Goal: Task Accomplishment & Management: Use online tool/utility

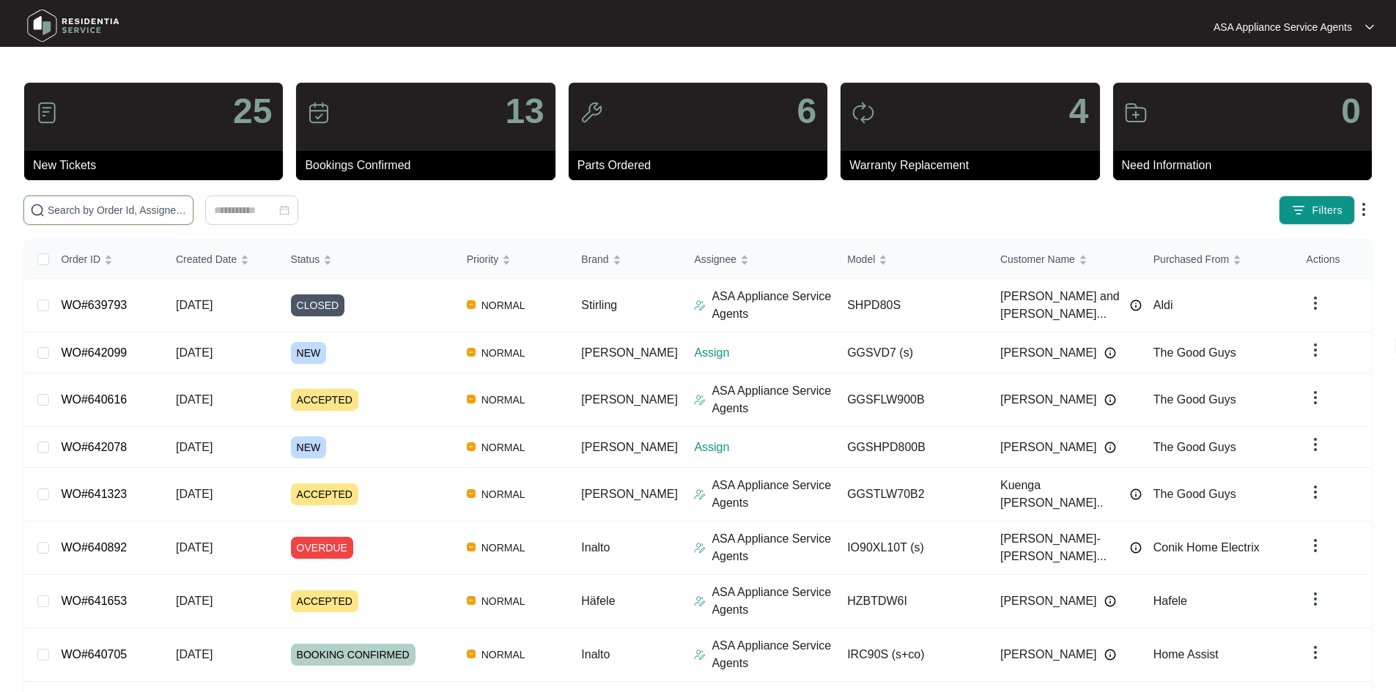
click at [187, 202] on input "text" at bounding box center [117, 210] width 139 height 16
paste input "642078"
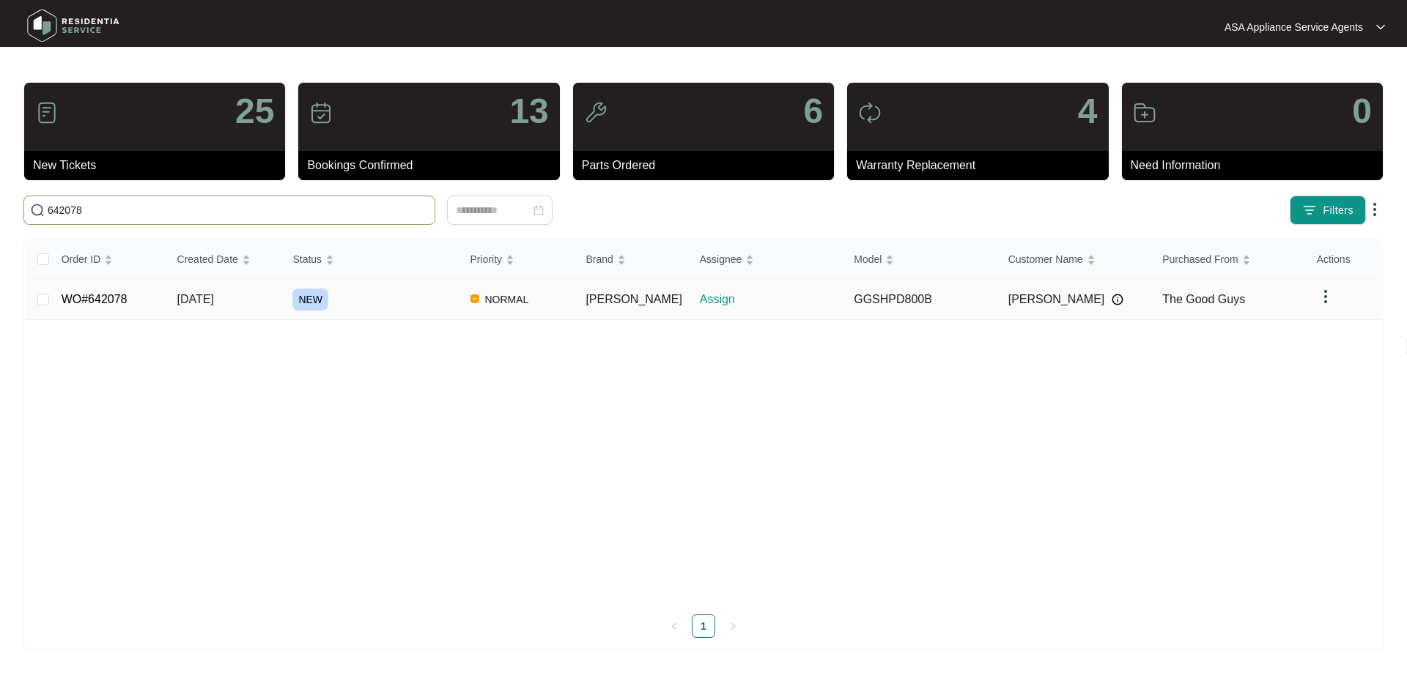
type input "642078"
click at [247, 294] on td "[DATE]" at bounding box center [224, 299] width 116 height 41
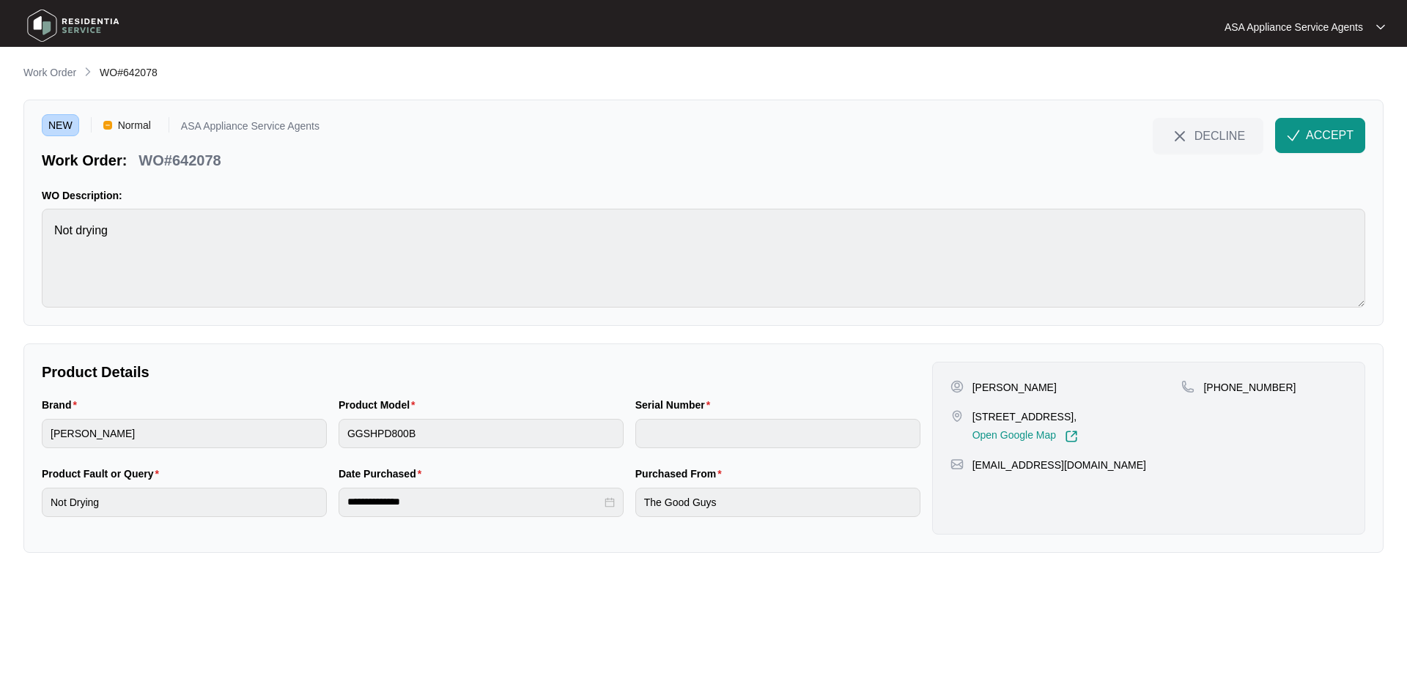
click at [1013, 376] on div "[PERSON_NAME] 7 [PERSON_NAME] Beechboro Wa 6063, Open Google Map [PHONE_NUMBER]…" at bounding box center [1148, 448] width 433 height 173
copy p "[PERSON_NAME]"
click at [987, 387] on p "[PERSON_NAME]" at bounding box center [1014, 387] width 84 height 15
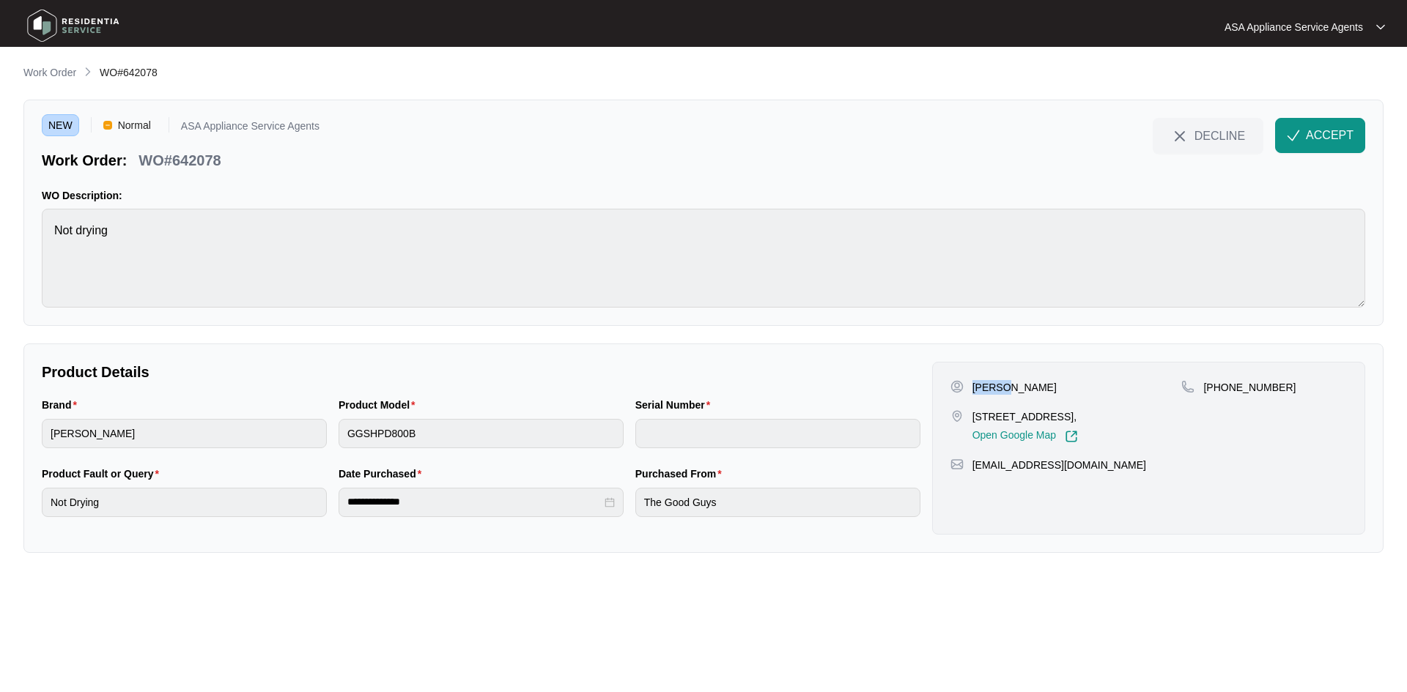
copy p "[PERSON_NAME]"
drag, startPoint x: 1042, startPoint y: 412, endPoint x: 965, endPoint y: 418, distance: 77.1
click at [965, 418] on div "[STREET_ADDRESS], Open Google Map" at bounding box center [1065, 427] width 231 height 34
copy div "7 maranon cres"
click at [1064, 416] on p "[STREET_ADDRESS]," at bounding box center [1024, 417] width 105 height 15
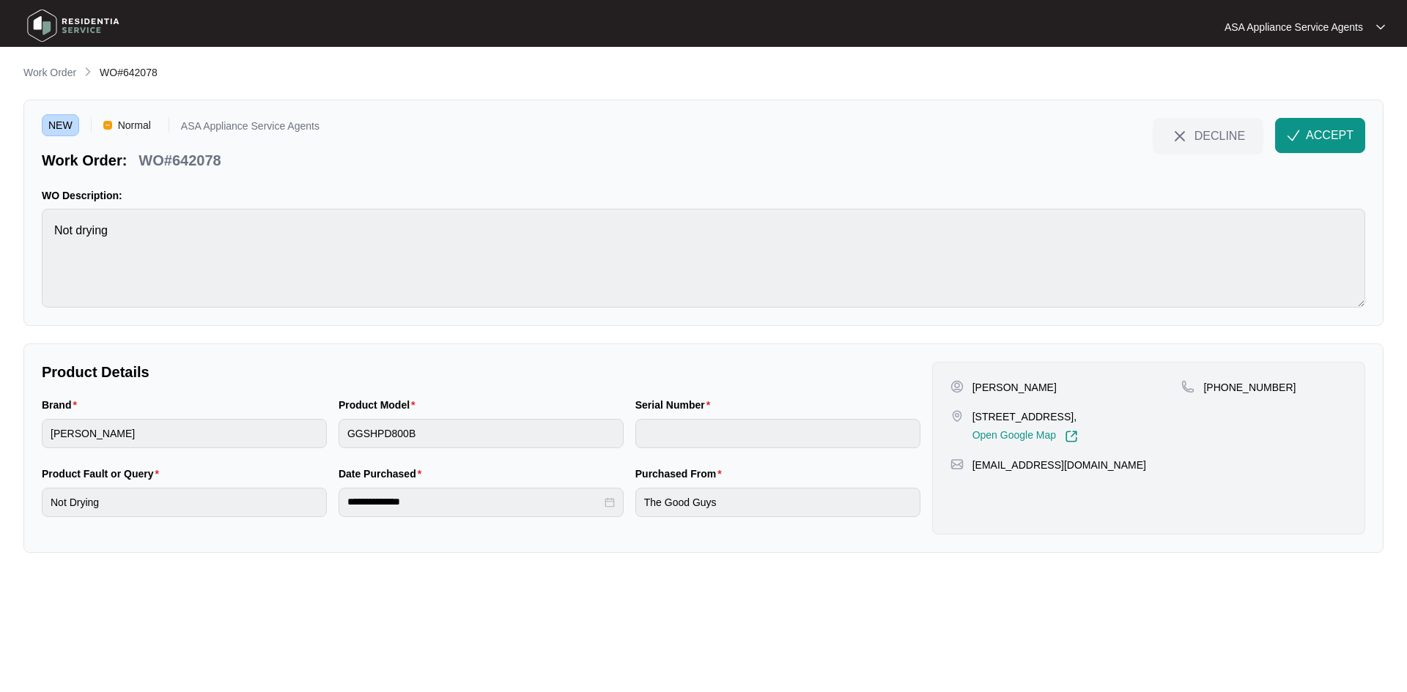
click at [1064, 416] on p "[STREET_ADDRESS]," at bounding box center [1024, 417] width 105 height 15
copy p "[GEOGRAPHIC_DATA]"
drag, startPoint x: 1218, startPoint y: 388, endPoint x: 1289, endPoint y: 387, distance: 70.3
click at [1289, 387] on div "[PHONE_NUMBER]" at bounding box center [1264, 387] width 166 height 15
copy p "483840412"
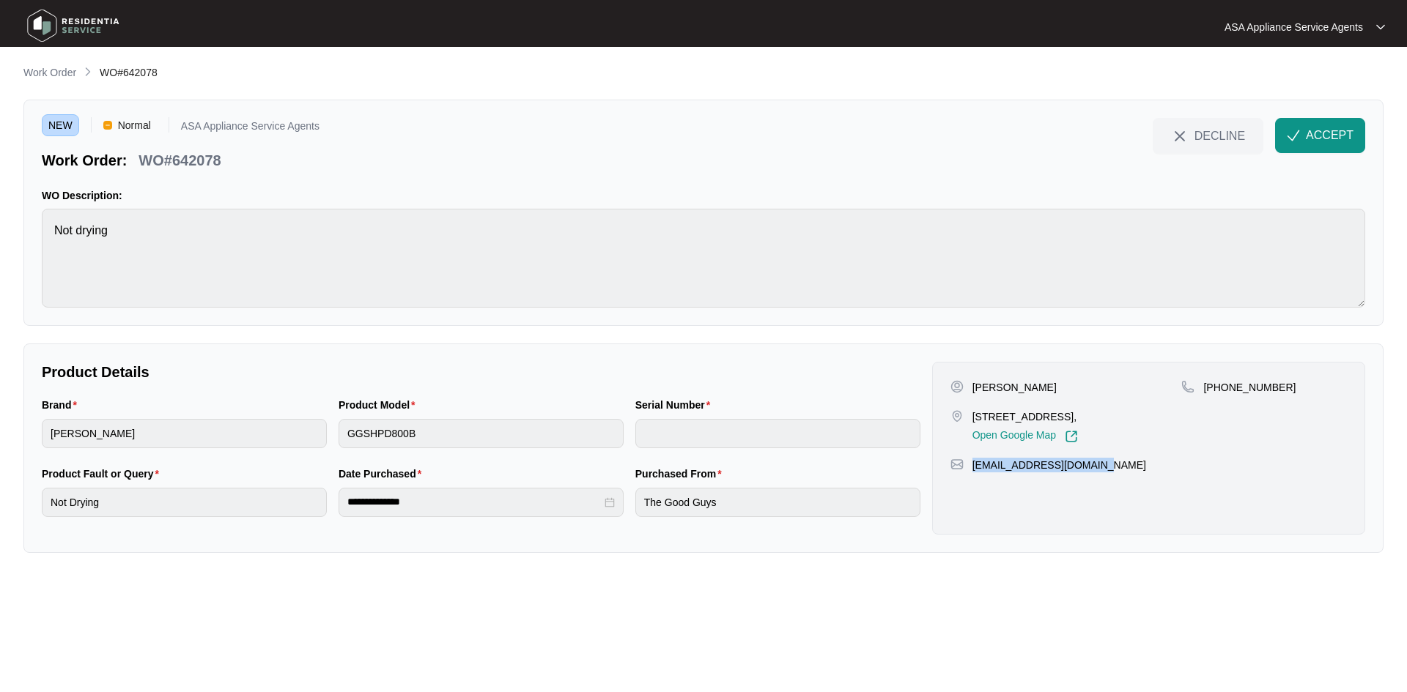
drag, startPoint x: 1113, startPoint y: 465, endPoint x: 974, endPoint y: 473, distance: 140.1
click at [974, 473] on div "[PERSON_NAME] 7 [PERSON_NAME] Beechboro Wa 6063, Open Google Map [PHONE_NUMBER]…" at bounding box center [1148, 448] width 433 height 173
copy p "[EMAIL_ADDRESS][DOMAIN_NAME]"
click at [0, 256] on html "**********" at bounding box center [703, 346] width 1407 height 692
drag, startPoint x: 240, startPoint y: 156, endPoint x: 26, endPoint y: 183, distance: 215.6
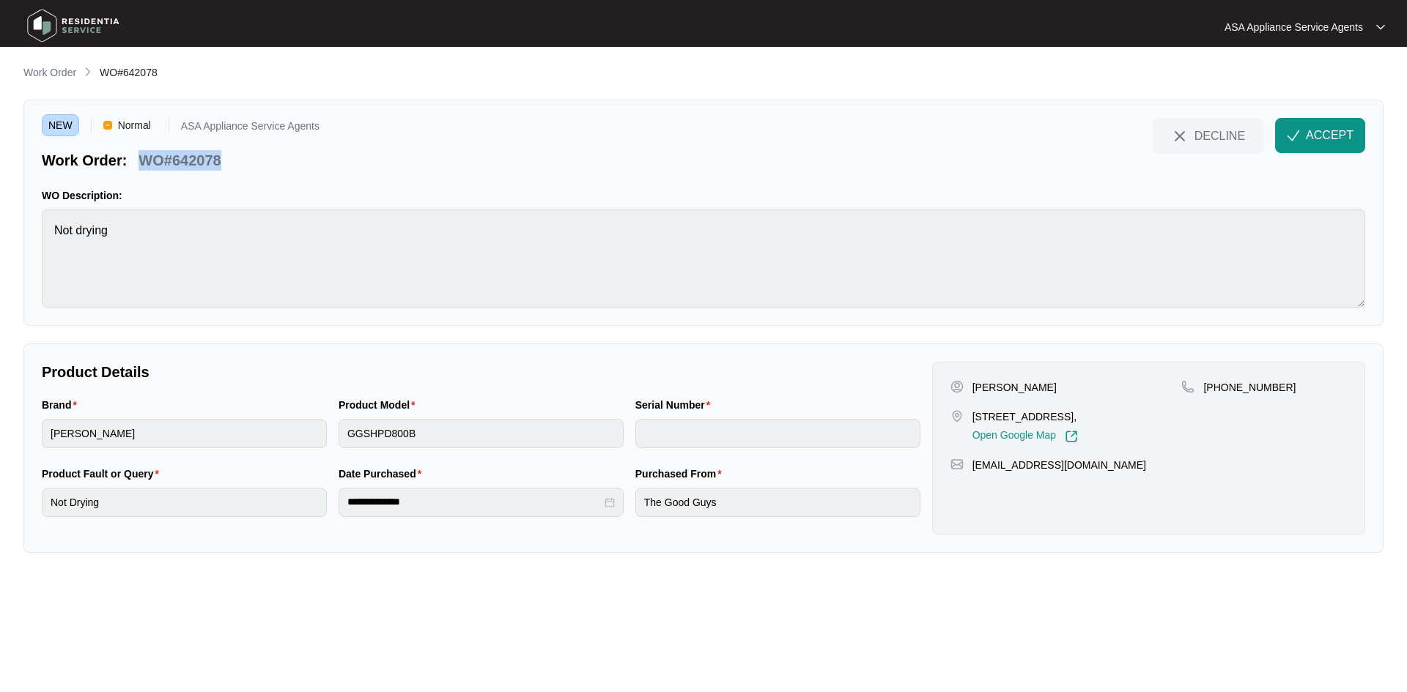
click at [139, 166] on div "Work Order: WO#642078" at bounding box center [181, 158] width 278 height 26
copy p "WO#642078"
click at [18, 438] on main "**********" at bounding box center [703, 346] width 1407 height 692
click at [316, 444] on div "Brand [PERSON_NAME] Product Model GGSHPD800B Serial Number" at bounding box center [481, 431] width 890 height 69
click at [1327, 131] on span "ACCEPT" at bounding box center [1329, 136] width 48 height 18
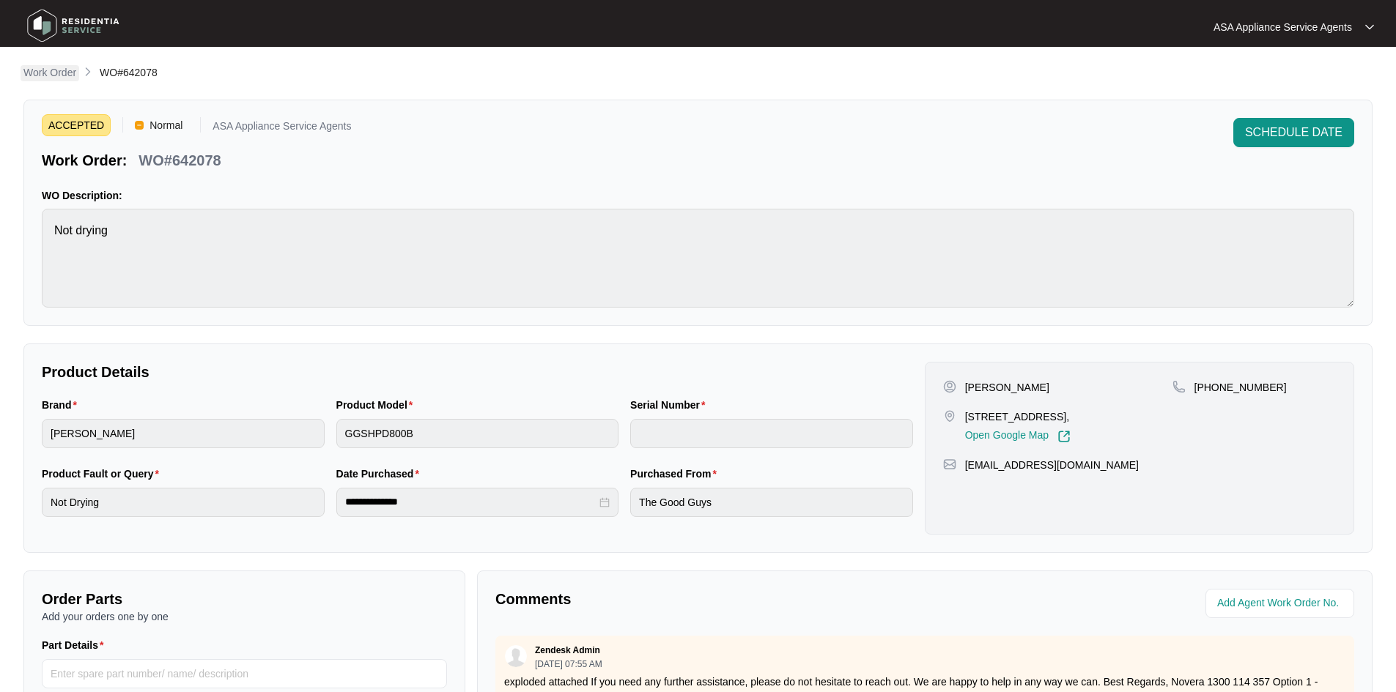
click at [61, 70] on p "Work Order" at bounding box center [49, 72] width 53 height 15
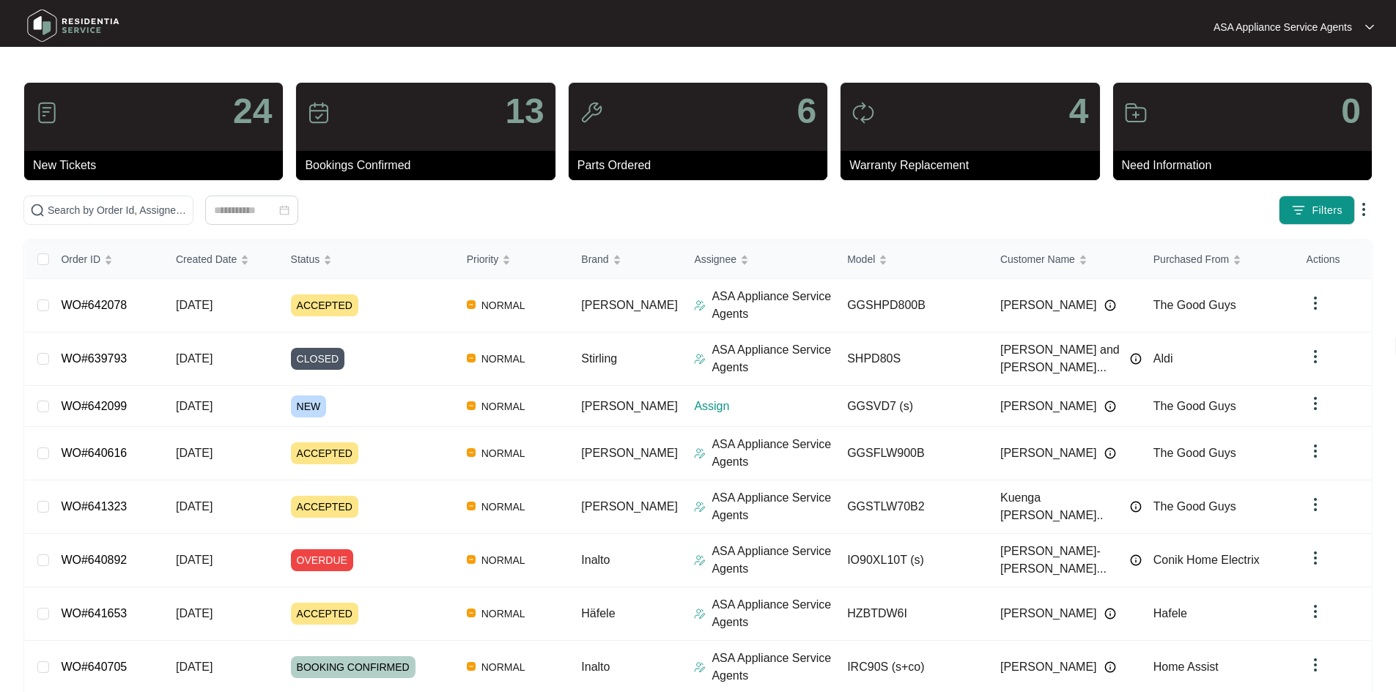
click at [157, 33] on div at bounding box center [186, 27] width 341 height 46
click at [135, 207] on input "text" at bounding box center [117, 210] width 139 height 16
paste input "642099"
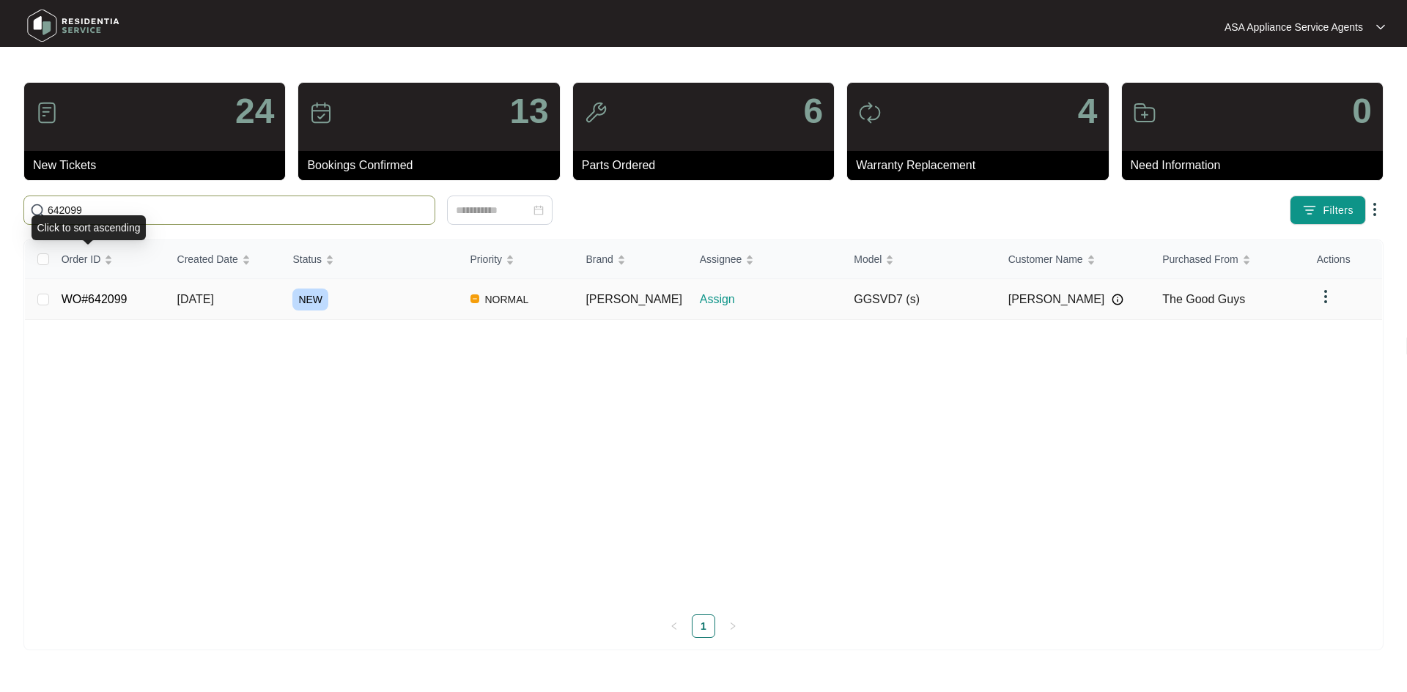
type input "642099"
click at [148, 308] on td "WO#642099" at bounding box center [108, 299] width 116 height 41
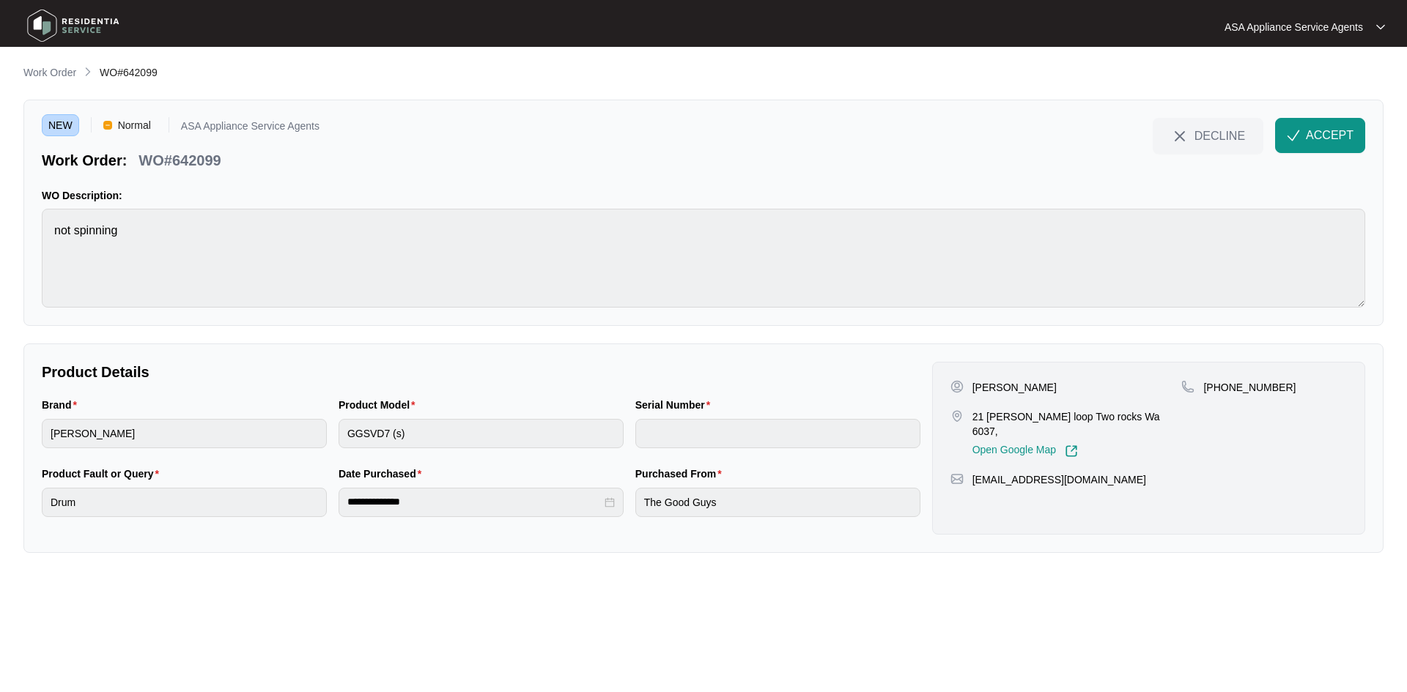
click at [1023, 388] on p "[PERSON_NAME]" at bounding box center [1014, 387] width 84 height 15
copy p "[PERSON_NAME]"
click at [996, 385] on p "[PERSON_NAME]" at bounding box center [1014, 387] width 84 height 15
drag, startPoint x: 996, startPoint y: 385, endPoint x: 786, endPoint y: 379, distance: 210.3
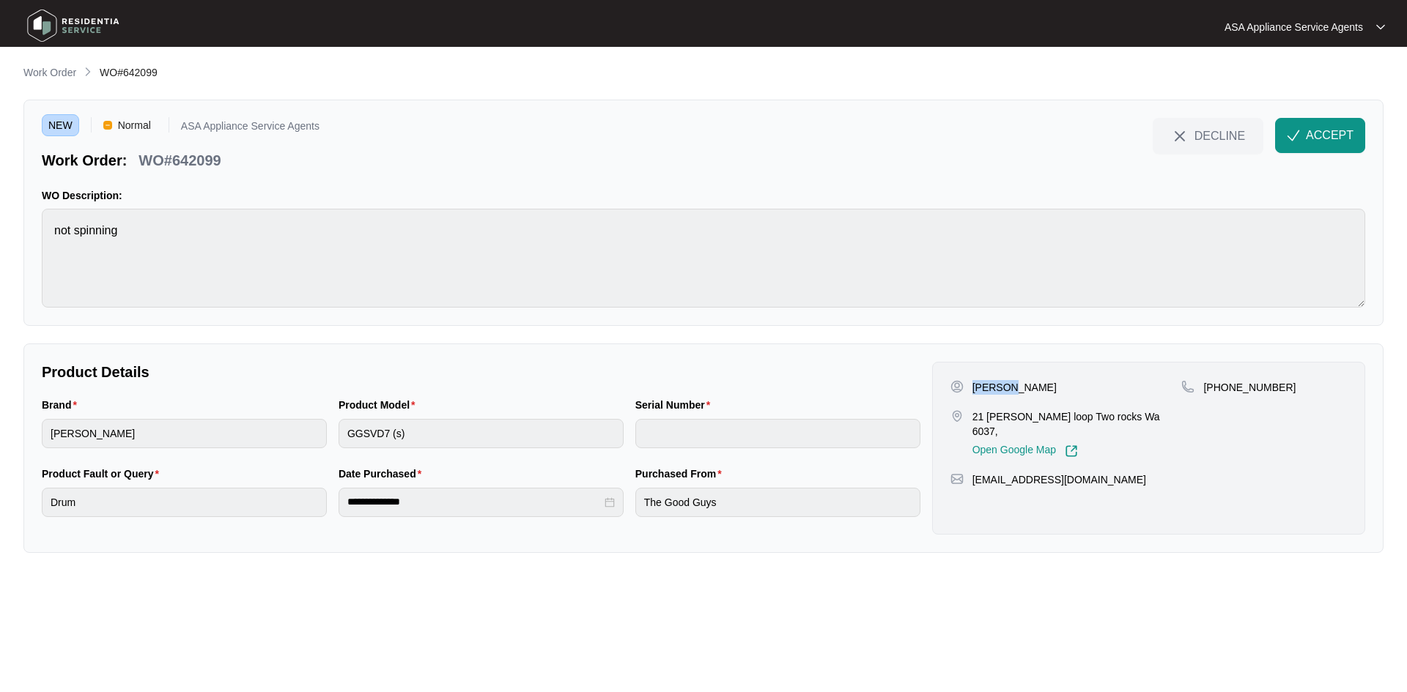
click at [996, 385] on p "[PERSON_NAME]" at bounding box center [1014, 387] width 84 height 15
copy p "[PERSON_NAME]"
drag, startPoint x: 1043, startPoint y: 419, endPoint x: 981, endPoint y: 418, distance: 62.3
click at [970, 418] on div "21 [PERSON_NAME] loop Two rocks Wa 6037, Open Google Map" at bounding box center [1065, 434] width 231 height 48
click at [1035, 421] on p "21 [PERSON_NAME] loop Two rocks Wa 6037," at bounding box center [1077, 424] width 210 height 29
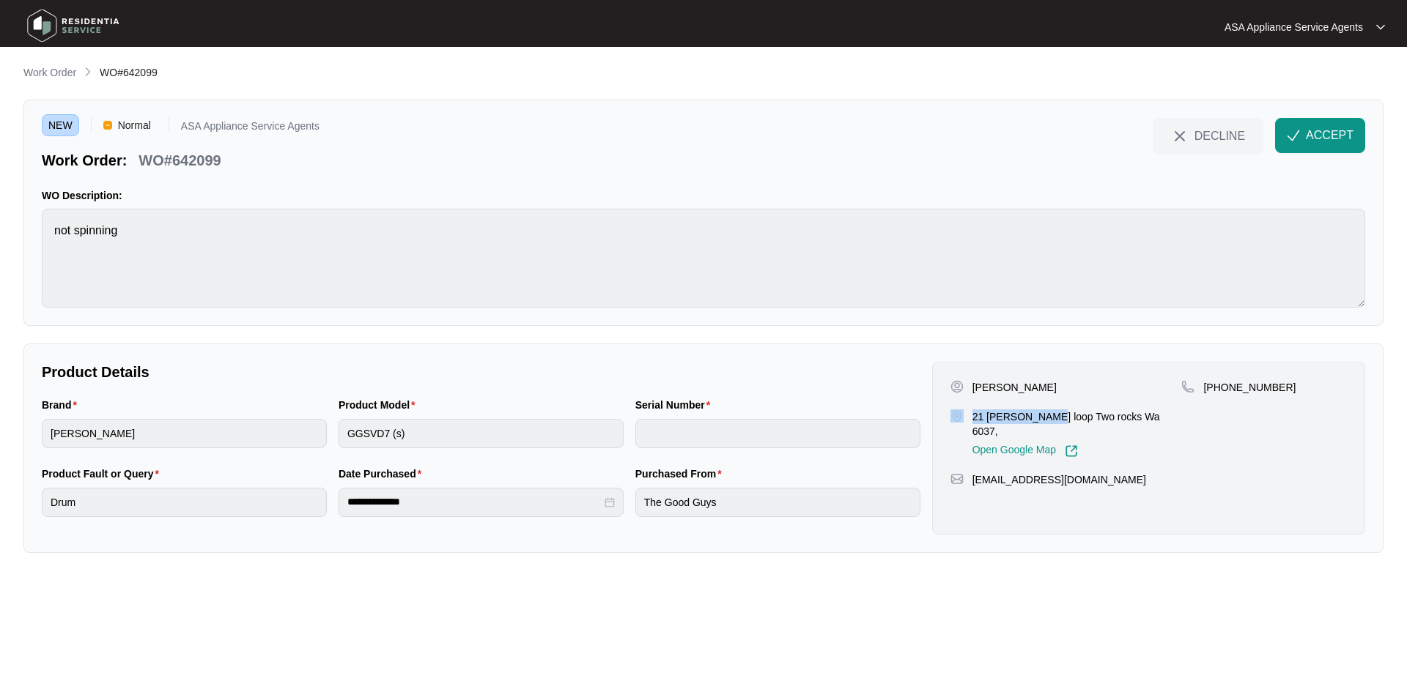
drag, startPoint x: 1044, startPoint y: 420, endPoint x: 965, endPoint y: 422, distance: 79.1
click at [965, 422] on div "21 [PERSON_NAME] loop Two rocks Wa 6037, Open Google Map" at bounding box center [1065, 434] width 231 height 48
copy div "21 [PERSON_NAME] loop"
drag, startPoint x: 1053, startPoint y: 416, endPoint x: 1091, endPoint y: 420, distance: 38.3
click at [1091, 420] on p "21 [PERSON_NAME] loop Two rocks Wa 6037," at bounding box center [1077, 424] width 210 height 29
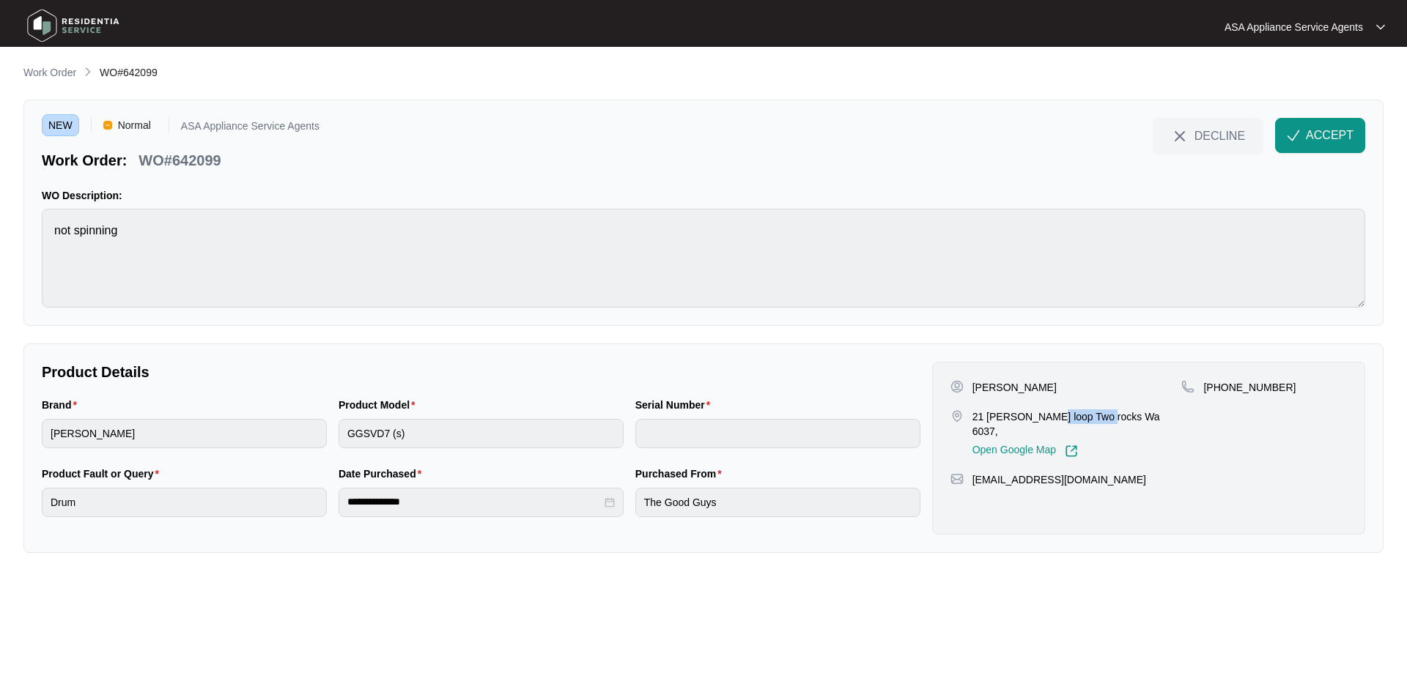
drag, startPoint x: 1098, startPoint y: 418, endPoint x: 1048, endPoint y: 420, distance: 50.6
click at [1048, 420] on p "21 [PERSON_NAME] loop Two rocks Wa 6037," at bounding box center [1077, 424] width 210 height 29
drag, startPoint x: 1218, startPoint y: 387, endPoint x: 1275, endPoint y: 397, distance: 57.3
click at [1275, 397] on div "[PHONE_NUMBER]" at bounding box center [1264, 419] width 166 height 78
drag, startPoint x: 1133, startPoint y: 465, endPoint x: 965, endPoint y: 475, distance: 168.8
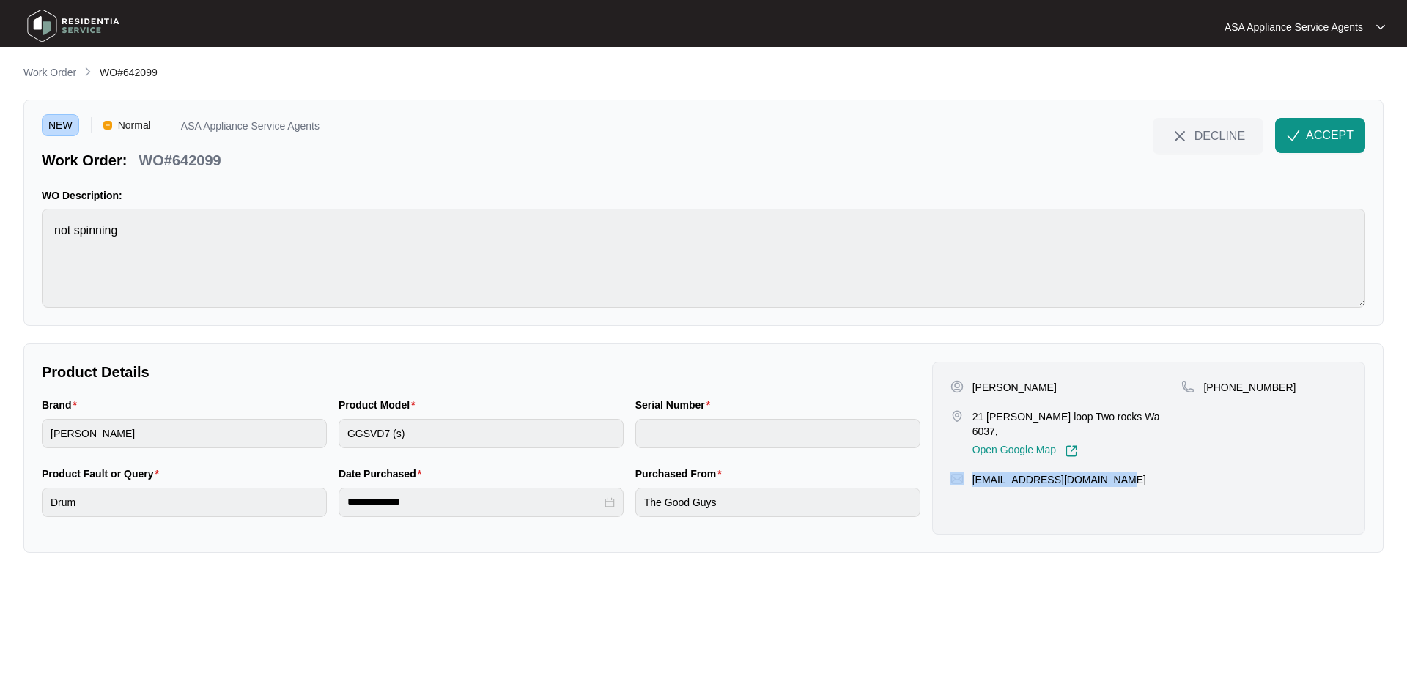
click at [965, 475] on div "[PERSON_NAME] 21 [PERSON_NAME] loop Two rocks Wa 6037, Open Google Map [PHONE_N…" at bounding box center [1148, 448] width 433 height 173
click at [1111, 473] on p "[EMAIL_ADDRESS][DOMAIN_NAME]" at bounding box center [1059, 480] width 174 height 15
drag, startPoint x: 1117, startPoint y: 465, endPoint x: 971, endPoint y: 473, distance: 146.7
click at [971, 473] on div "[PERSON_NAME] 21 [PERSON_NAME] loop Two rocks Wa 6037, Open Google Map [PHONE_N…" at bounding box center [1148, 448] width 433 height 173
click at [0, 244] on html "**********" at bounding box center [703, 346] width 1407 height 692
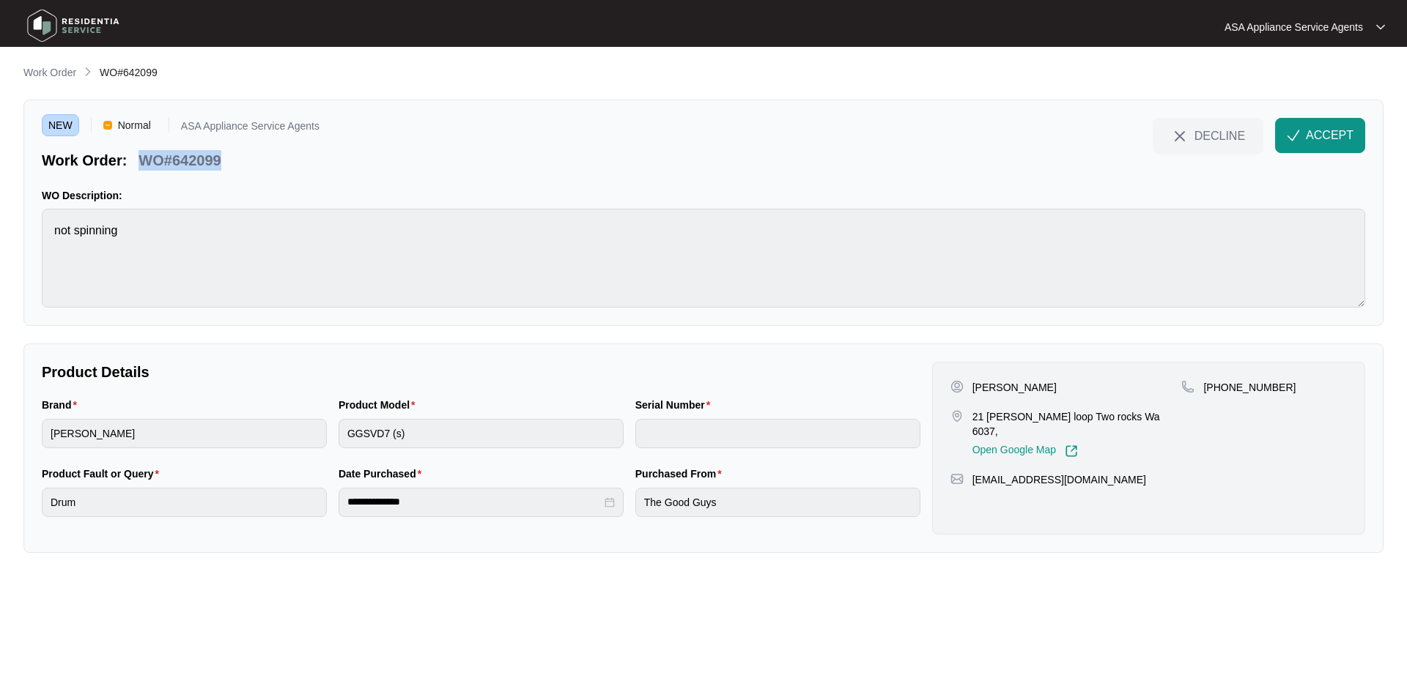
drag, startPoint x: 231, startPoint y: 166, endPoint x: 141, endPoint y: 166, distance: 89.4
click at [141, 166] on div "Work Order: WO#642099" at bounding box center [181, 158] width 278 height 26
click at [1313, 134] on span "ACCEPT" at bounding box center [1329, 136] width 48 height 18
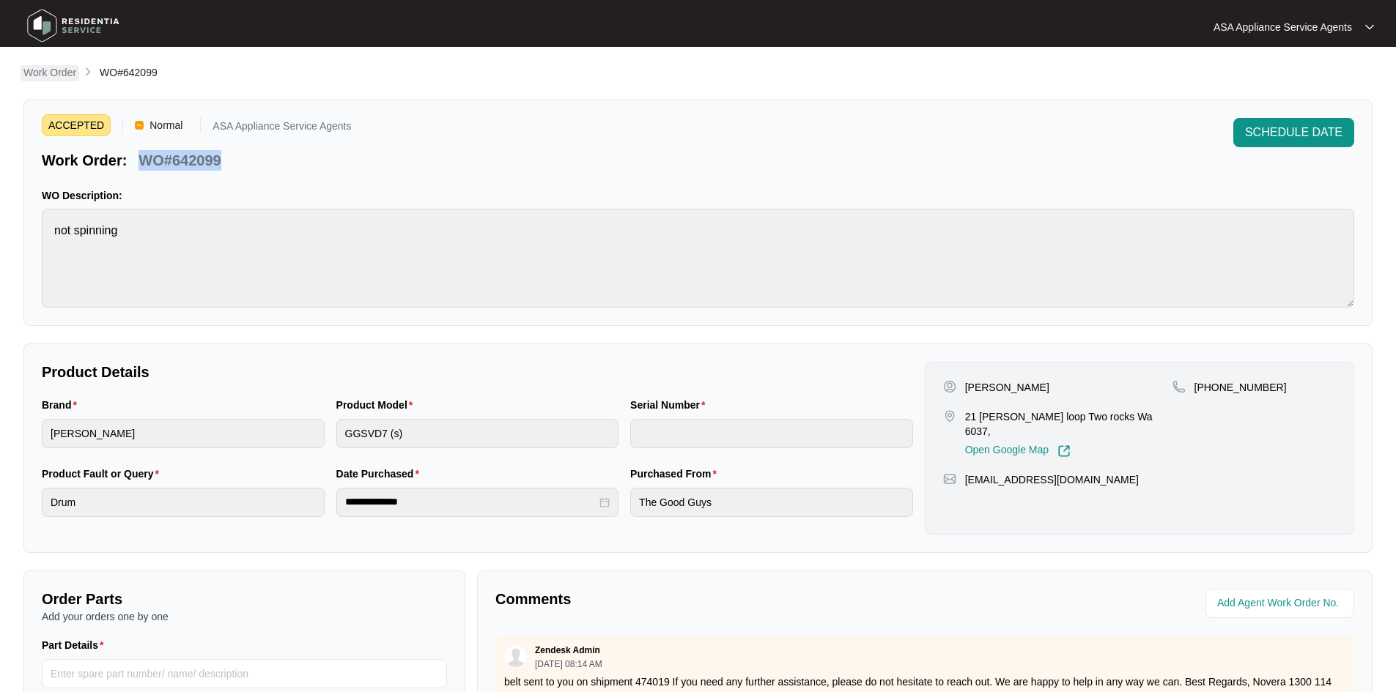
click at [46, 70] on p "Work Order" at bounding box center [49, 72] width 53 height 15
